Goal: Use online tool/utility: Utilize a website feature to perform a specific function

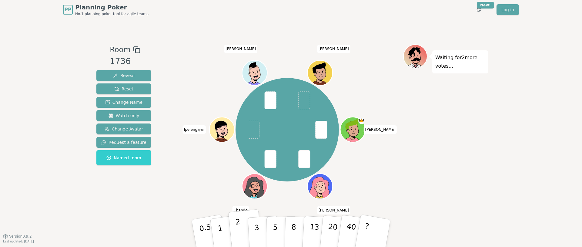
click at [234, 237] on button "2" at bounding box center [245, 233] width 35 height 48
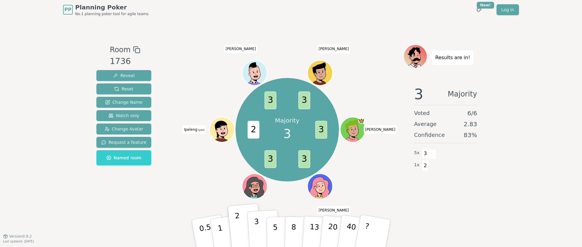
click at [261, 242] on button "3" at bounding box center [263, 232] width 33 height 47
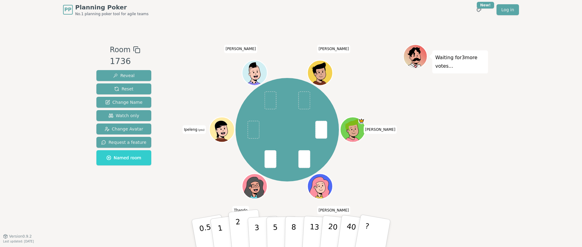
click at [245, 230] on button "2" at bounding box center [245, 233] width 35 height 48
click at [242, 233] on button "2" at bounding box center [245, 233] width 35 height 48
click at [219, 225] on p "1" at bounding box center [220, 233] width 9 height 33
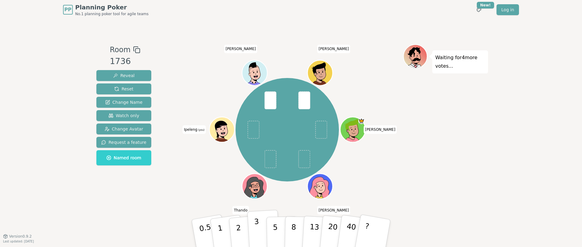
click at [255, 226] on p "3" at bounding box center [257, 233] width 7 height 33
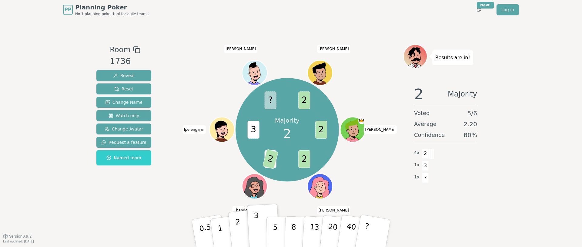
click at [239, 227] on p "2" at bounding box center [239, 233] width 8 height 33
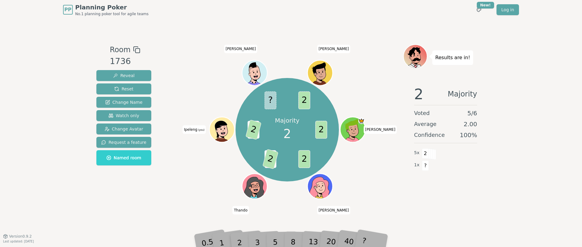
click at [479, 209] on div "Results are in! 2 Majority Voted 5 / 6 Average 2.00 Confidence 100 % 5 x 2 1 x ?" at bounding box center [445, 127] width 85 height 167
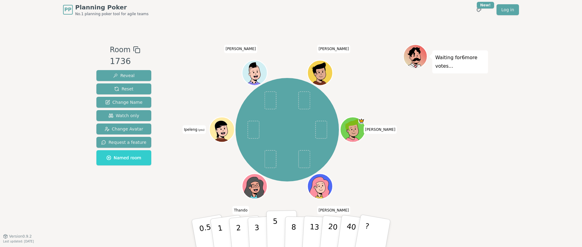
click at [276, 236] on p "5" at bounding box center [275, 233] width 5 height 33
click at [558, 212] on div "PP Planning Poker No.1 planning poker tool for agile teams Toggle theme New! Lo…" at bounding box center [291, 123] width 582 height 247
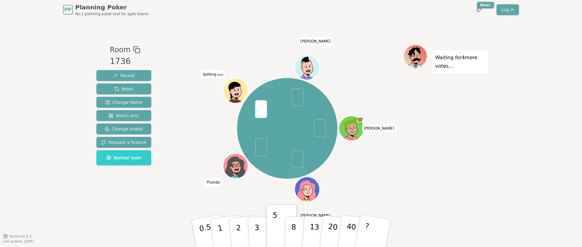
click at [542, 121] on div "PP Planning Poker No.1 planning poker tool for agile teams Toggle theme New! Lo…" at bounding box center [291, 123] width 582 height 247
